Goal: Check status: Check status

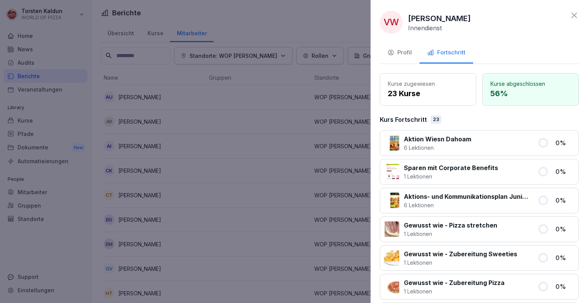
scroll to position [501, 0]
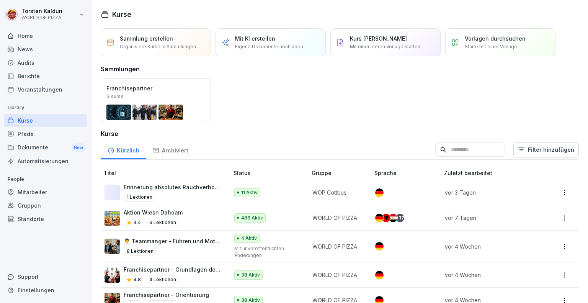
click at [37, 76] on div "Berichte" at bounding box center [45, 75] width 83 height 13
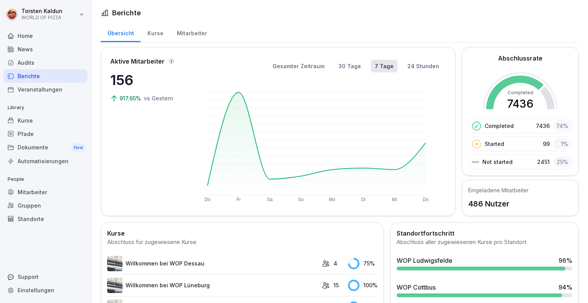
scroll to position [351, 0]
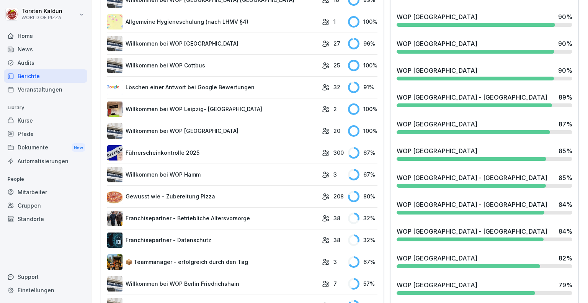
click at [511, 280] on div "WOP [GEOGRAPHIC_DATA] 79 %" at bounding box center [485, 284] width 176 height 9
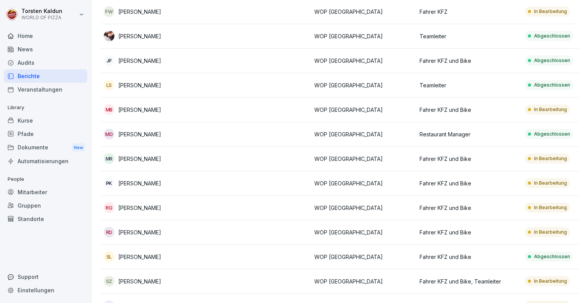
scroll to position [312, 0]
